Goal: Check status: Check status

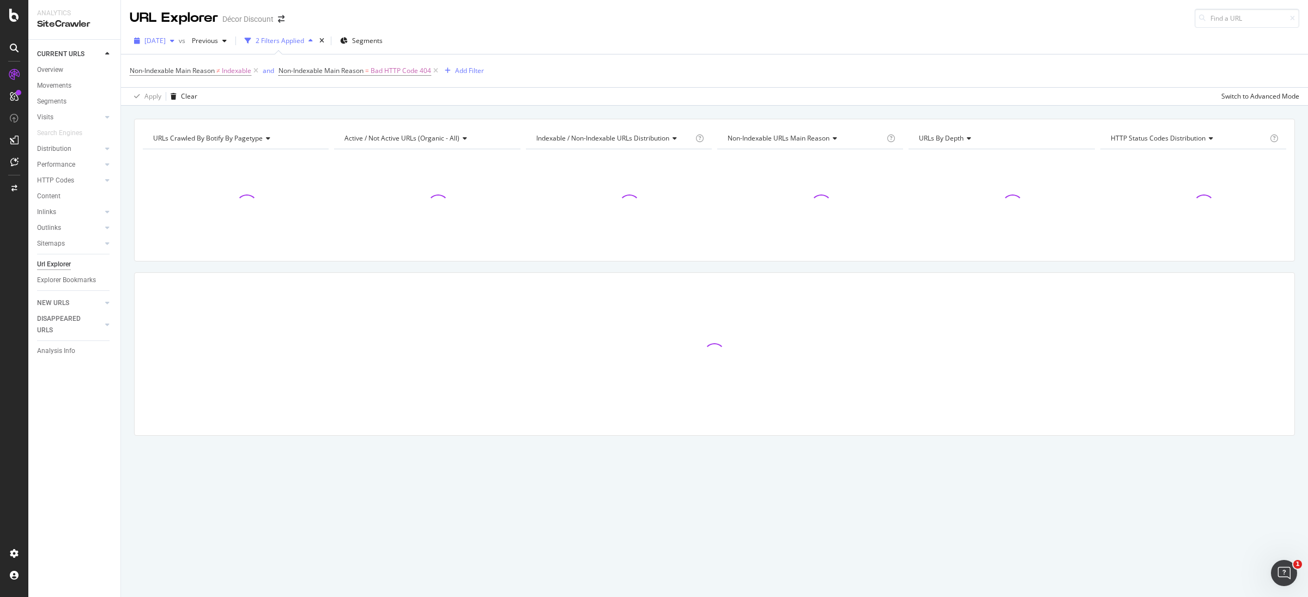
click at [166, 40] on span "[DATE]" at bounding box center [154, 40] width 21 height 9
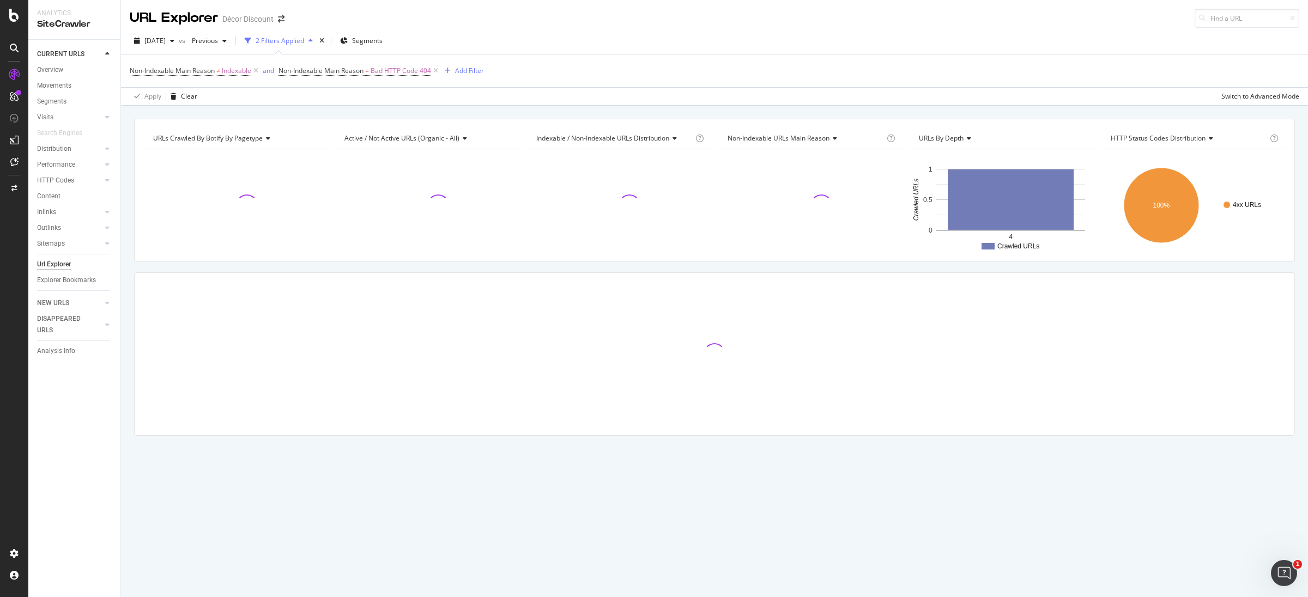
click at [413, 20] on div "URL Explorer Décor Discount" at bounding box center [714, 14] width 1187 height 28
